Goal: Task Accomplishment & Management: Complete application form

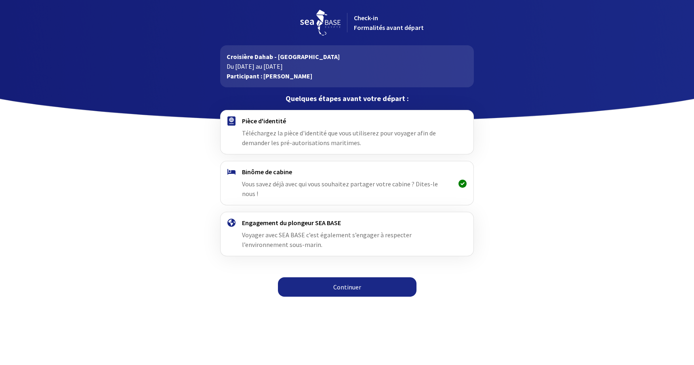
click at [286, 188] on div "Binôme de cabine Vous savez déjà avec qui vous souhaitez partager votre cabine …" at bounding box center [347, 183] width 210 height 31
click at [267, 126] on div "Pièce d'identité Téléchargez la pièce d'identité que vous utiliserez pour voyag…" at bounding box center [347, 132] width 210 height 31
click at [328, 279] on link "Continuer" at bounding box center [347, 286] width 139 height 19
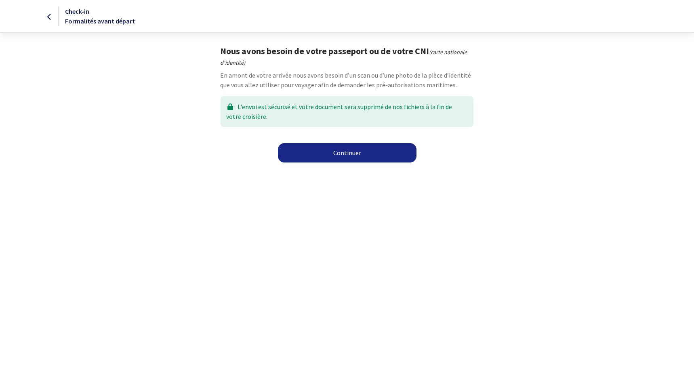
click at [344, 156] on link "Continuer" at bounding box center [347, 152] width 139 height 19
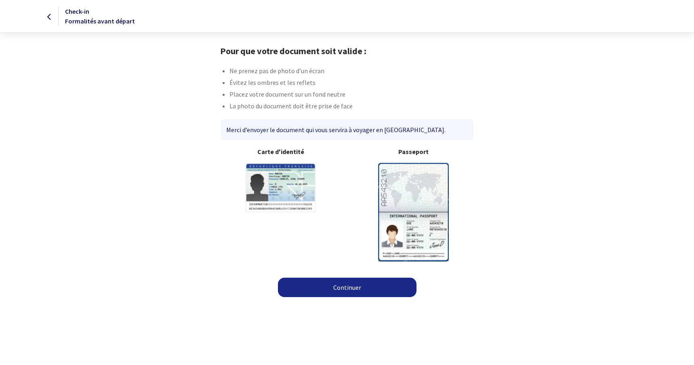
click at [413, 212] on img at bounding box center [413, 212] width 71 height 98
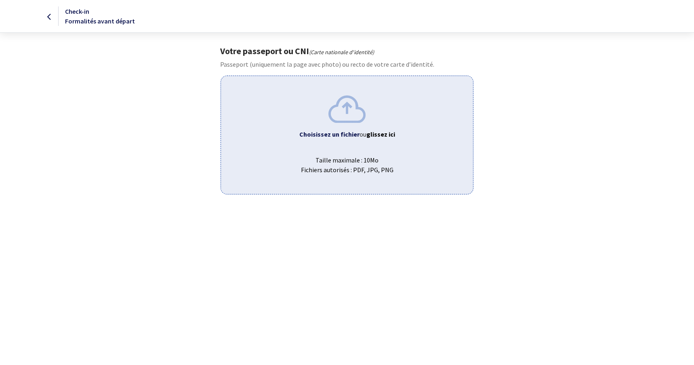
click at [336, 135] on b "Choisissez un fichier" at bounding box center [329, 134] width 60 height 8
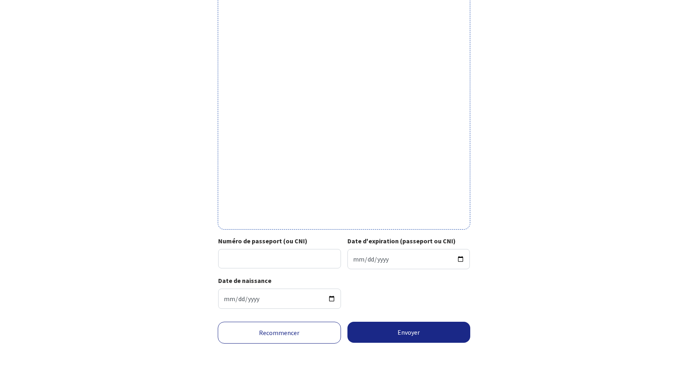
scroll to position [173, 0]
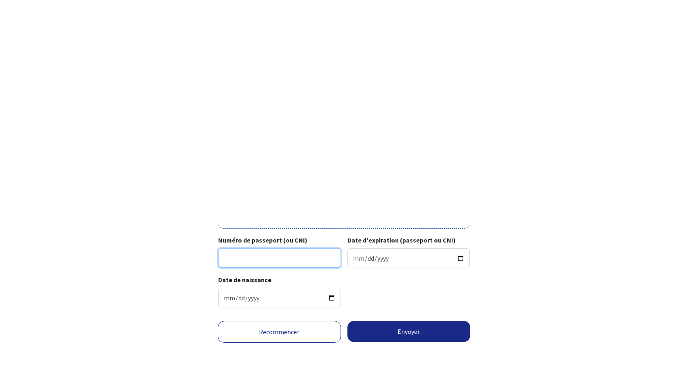
click at [259, 260] on input "Numéro de passeport (ou CNI)" at bounding box center [279, 257] width 123 height 19
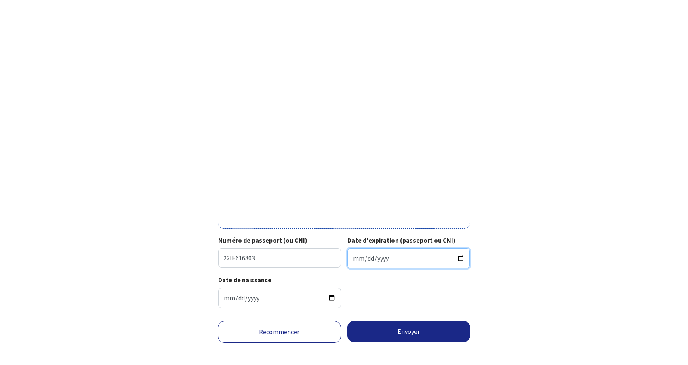
click at [393, 258] on input "Date d'expiration (passeport ou CNI)" at bounding box center [408, 258] width 123 height 20
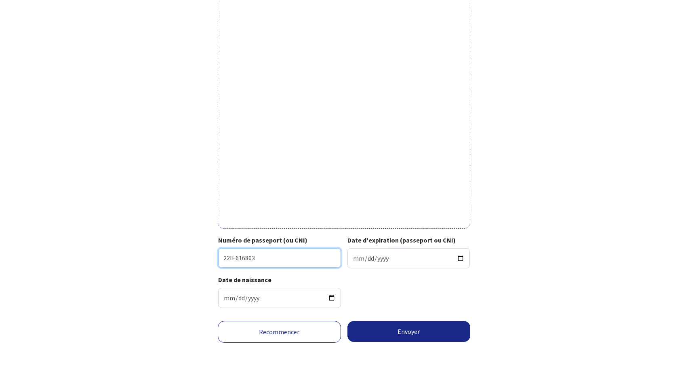
click at [275, 254] on input "22IE616803" at bounding box center [279, 257] width 123 height 19
type input "22IE61680"
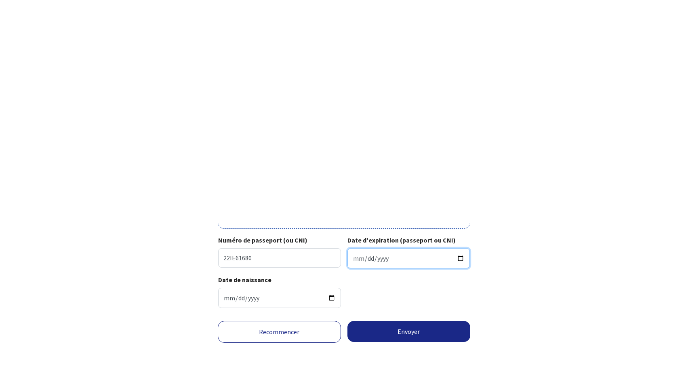
click at [383, 262] on input "Date d'expiration (passeport ou CNI)" at bounding box center [408, 258] width 123 height 20
click at [357, 257] on input "Date d'expiration (passeport ou CNI)" at bounding box center [408, 258] width 123 height 20
click at [355, 258] on input "Date d'expiration (passeport ou CNI)" at bounding box center [408, 258] width 123 height 20
type input "2032-11-23"
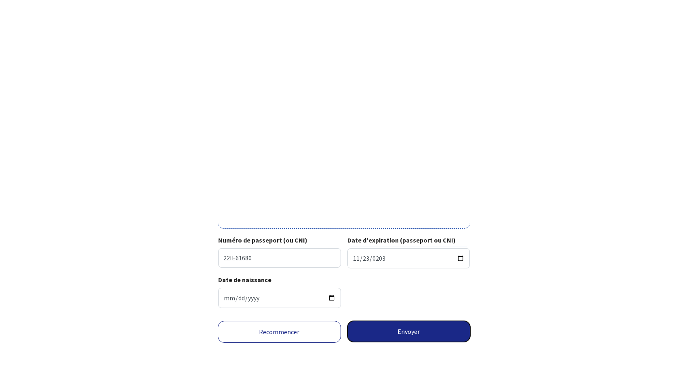
click at [406, 329] on button "Envoyer" at bounding box center [408, 331] width 123 height 21
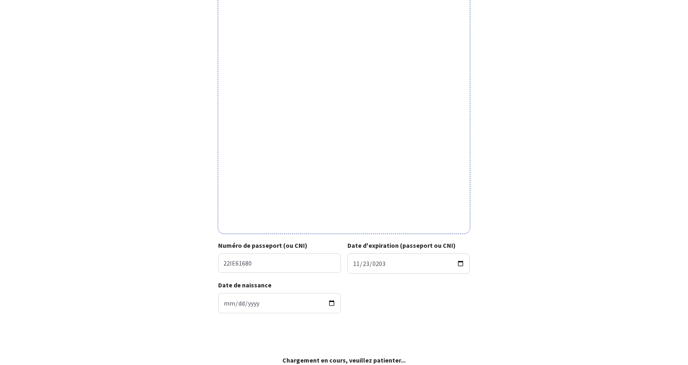
scroll to position [168, 0]
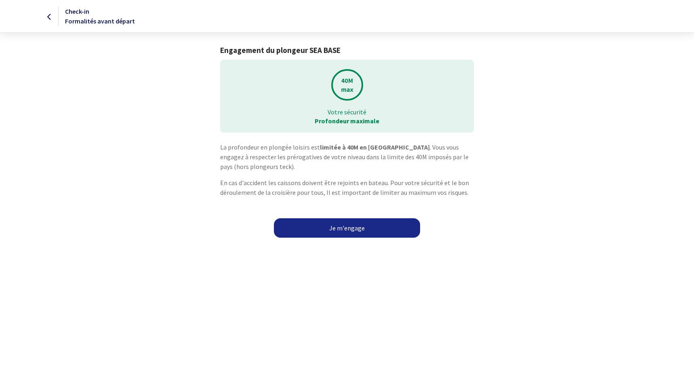
click at [333, 229] on link "Je m'engage" at bounding box center [347, 227] width 146 height 19
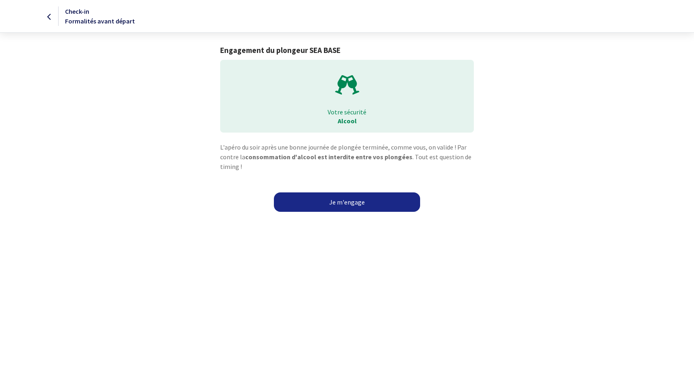
click at [346, 200] on link "Je m'engage" at bounding box center [347, 201] width 146 height 19
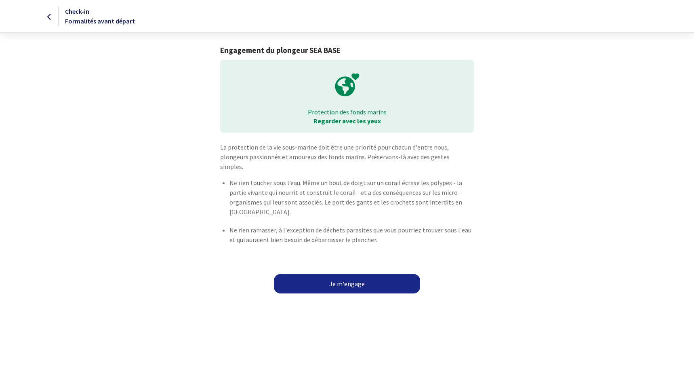
click at [340, 274] on link "Je m'engage" at bounding box center [347, 283] width 146 height 19
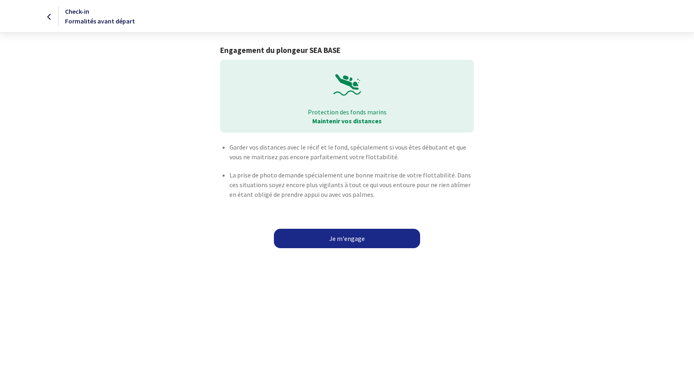
click at [339, 243] on link "Je m'engage" at bounding box center [347, 238] width 146 height 19
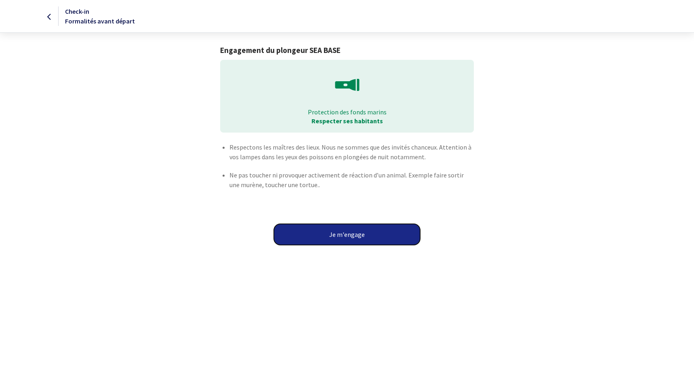
click at [339, 243] on button "Je m'engage" at bounding box center [347, 234] width 146 height 21
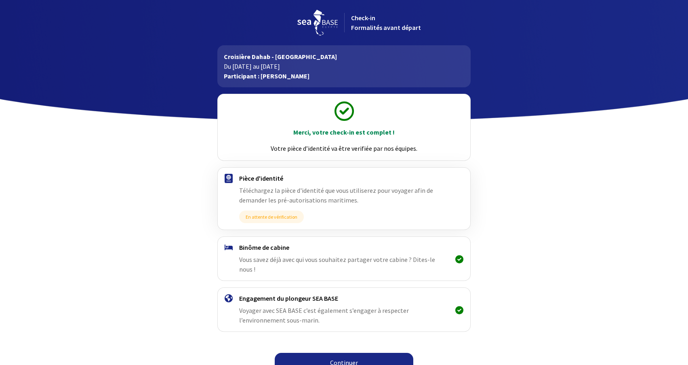
scroll to position [2, 0]
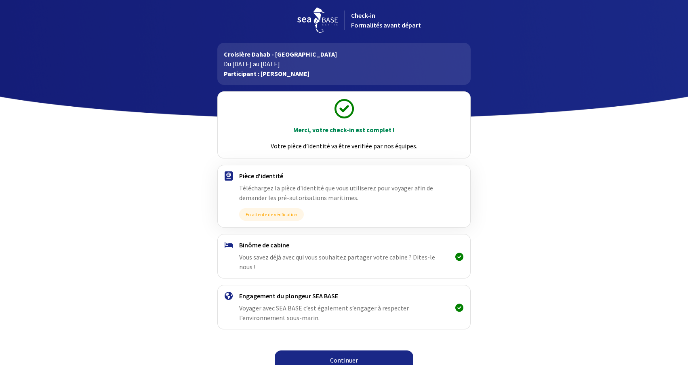
click at [282, 256] on span "Vous savez déjà avec qui vous souhaitez partager votre cabine ? Dites-le nous !" at bounding box center [337, 262] width 196 height 18
click at [414, 257] on span "Vous savez déjà avec qui vous souhaitez partager votre cabine ? Dites-le nous !" at bounding box center [337, 262] width 196 height 18
click at [426, 257] on span "Vous savez déjà avec qui vous souhaitez partager votre cabine ? Dites-le nous !" at bounding box center [337, 262] width 196 height 18
click at [370, 350] on link "Continuer" at bounding box center [344, 359] width 139 height 19
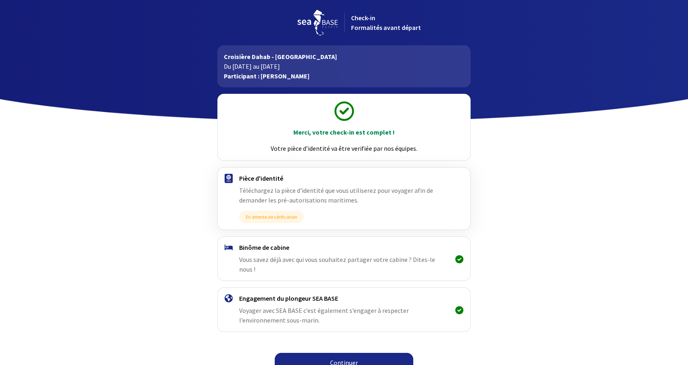
scroll to position [2, 0]
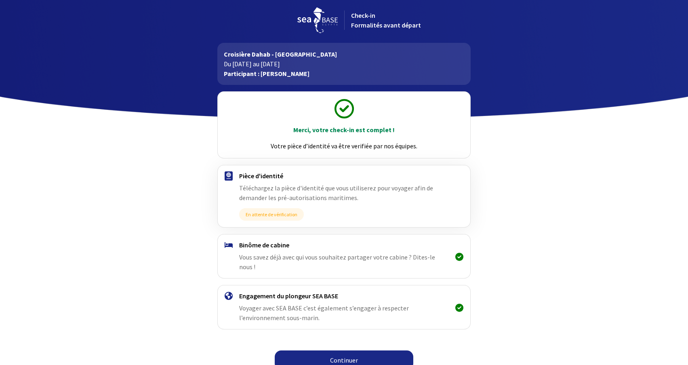
click at [347, 353] on link "Continuer" at bounding box center [344, 359] width 139 height 19
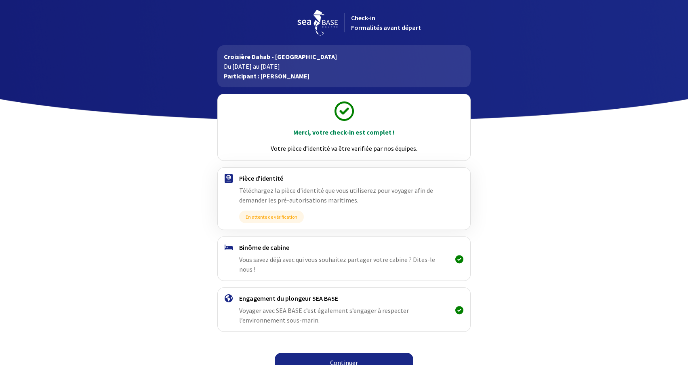
click at [330, 263] on span "Vous savez déjà avec qui vous souhaitez partager votre cabine ? Dites-le nous !" at bounding box center [337, 264] width 196 height 18
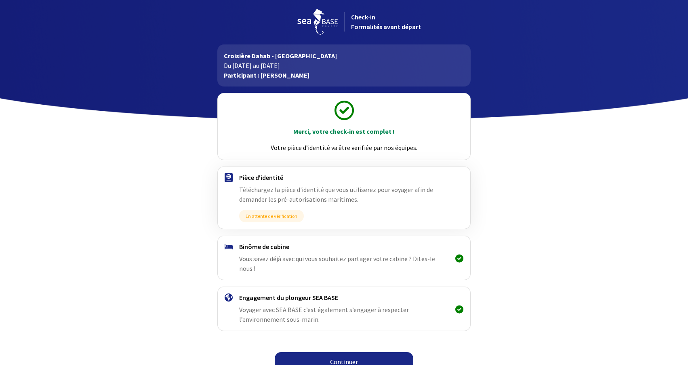
scroll to position [2, 0]
